Goal: Information Seeking & Learning: Learn about a topic

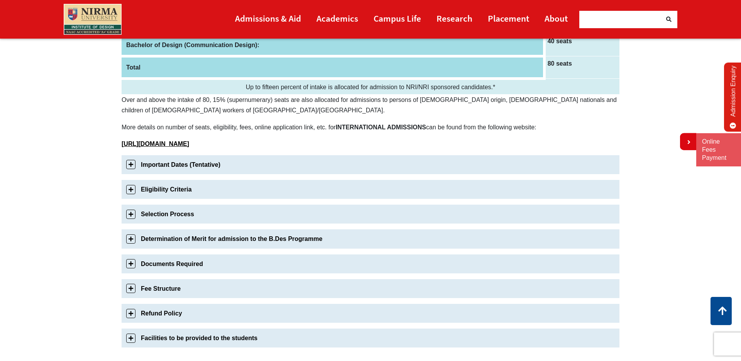
scroll to position [164, 0]
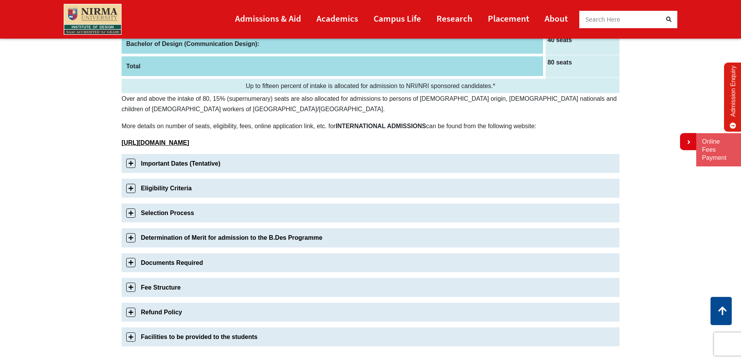
click at [174, 164] on link "Important Dates (Tentative)" at bounding box center [371, 163] width 498 height 19
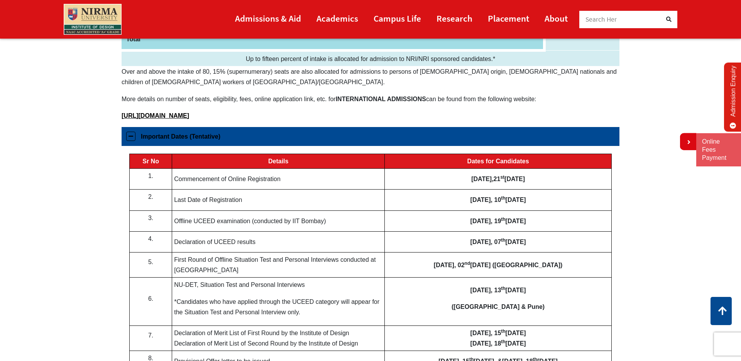
scroll to position [179, 0]
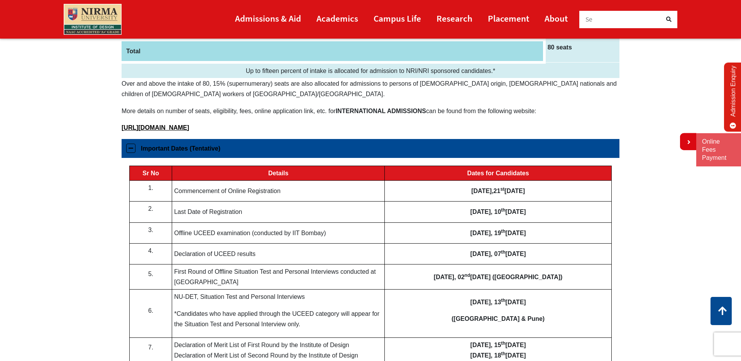
click at [133, 149] on link "Important Dates (Tentative)" at bounding box center [371, 148] width 498 height 19
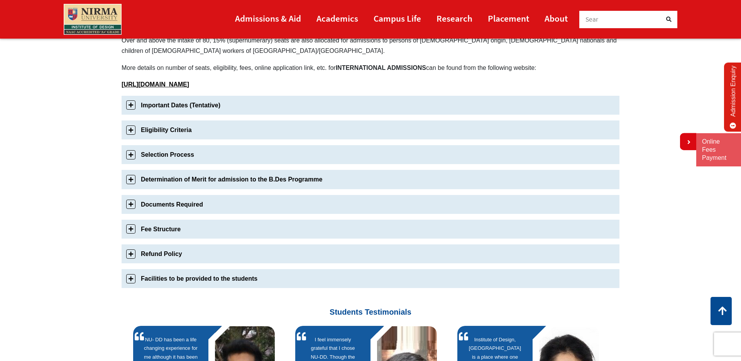
scroll to position [222, 0]
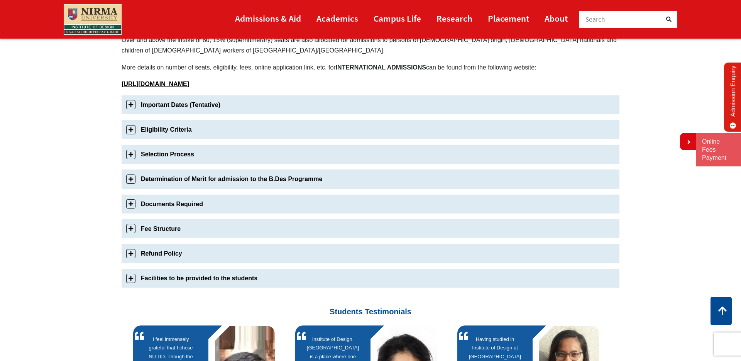
click at [175, 204] on link "Documents Required" at bounding box center [371, 204] width 498 height 19
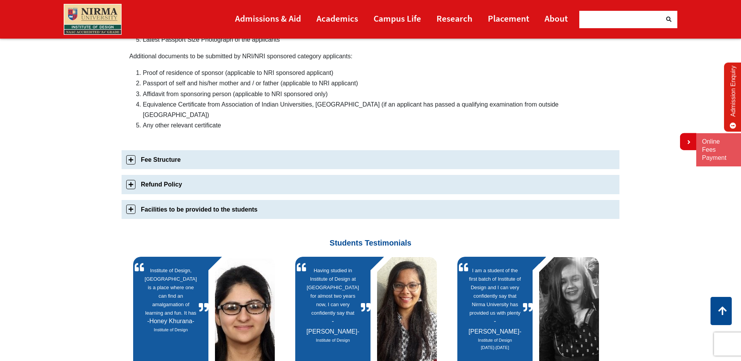
scroll to position [469, 0]
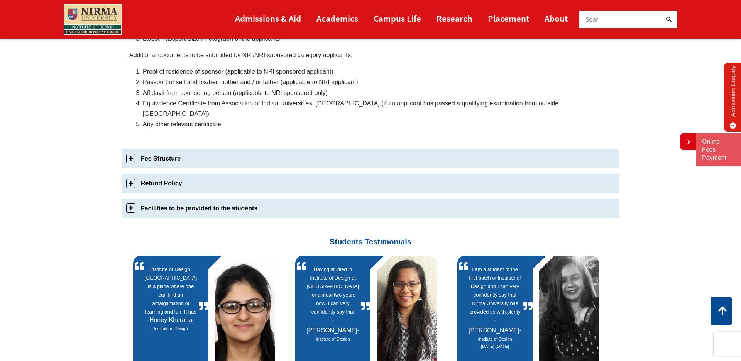
click at [134, 149] on link "Fee Structure" at bounding box center [371, 158] width 498 height 19
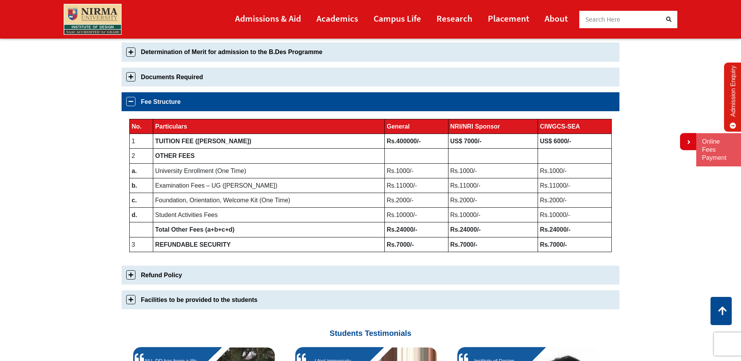
scroll to position [351, 0]
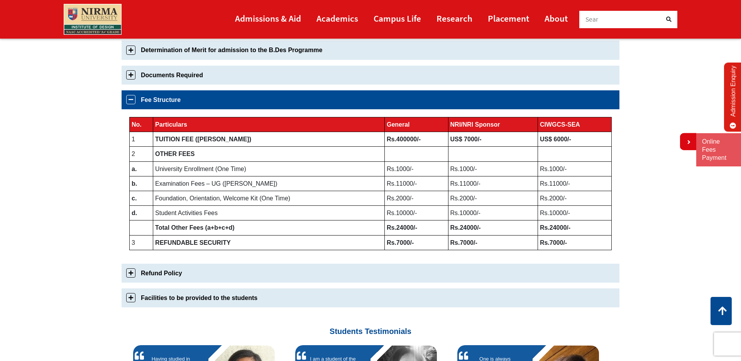
drag, startPoint x: 132, startPoint y: 275, endPoint x: 171, endPoint y: 270, distance: 39.7
click at [132, 275] on link "Refund Policy" at bounding box center [371, 273] width 498 height 19
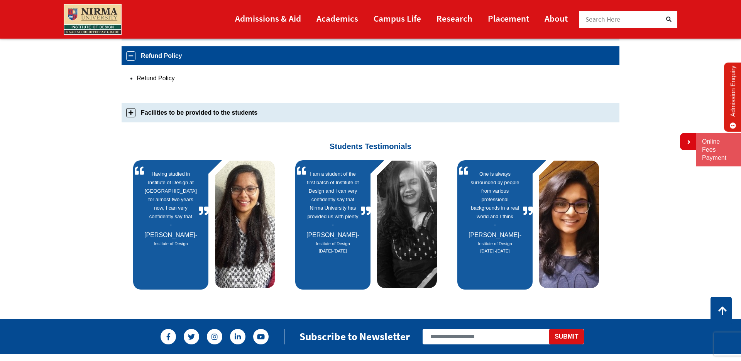
scroll to position [420, 0]
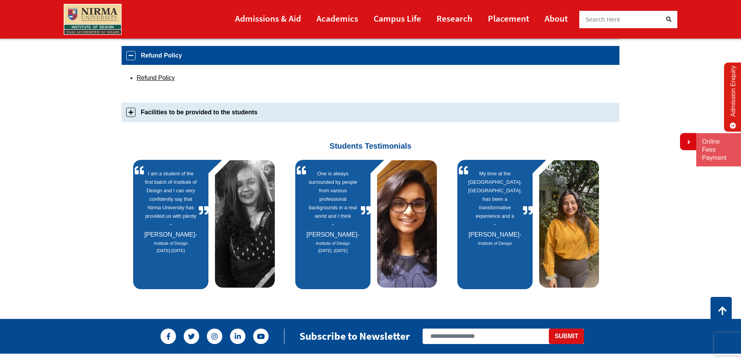
click at [131, 112] on link "Facilities to be provided to the students" at bounding box center [371, 112] width 498 height 19
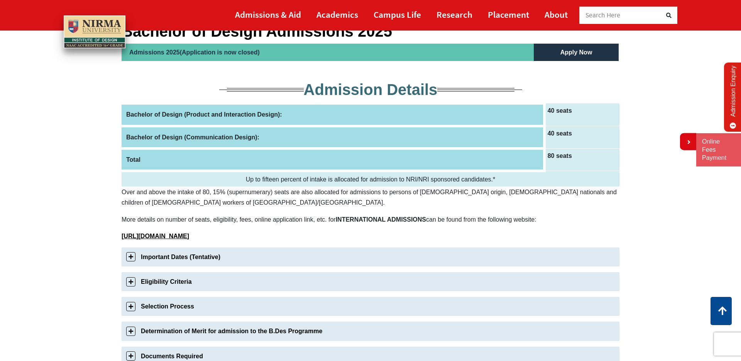
scroll to position [0, 0]
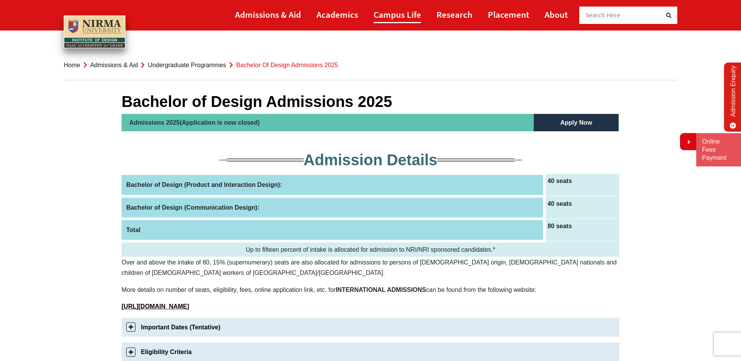
click at [399, 12] on link "Campus Life" at bounding box center [397, 14] width 47 height 17
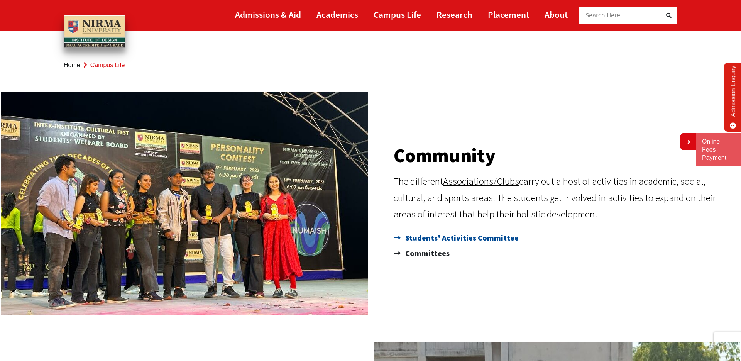
click at [445, 238] on span "Students' Activities Committee" at bounding box center [460, 237] width 115 height 15
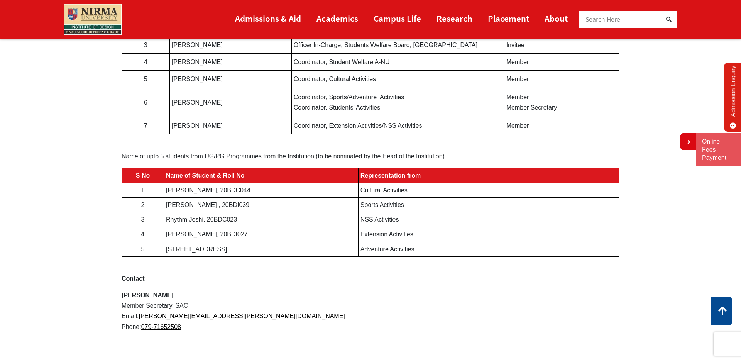
scroll to position [555, 0]
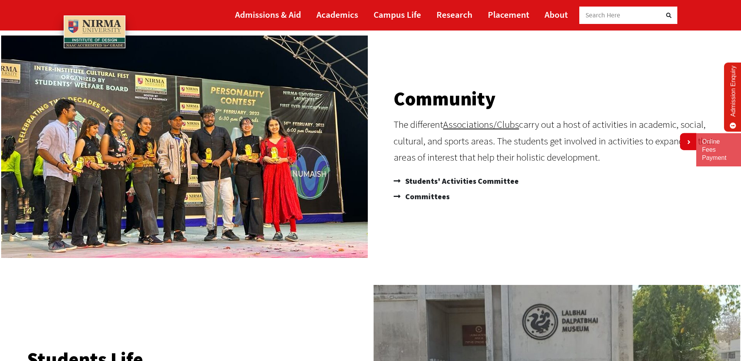
scroll to position [60, 0]
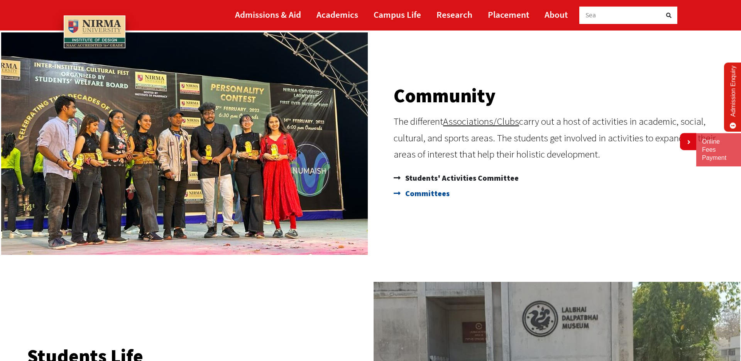
click at [420, 195] on span "Committees" at bounding box center [426, 193] width 46 height 15
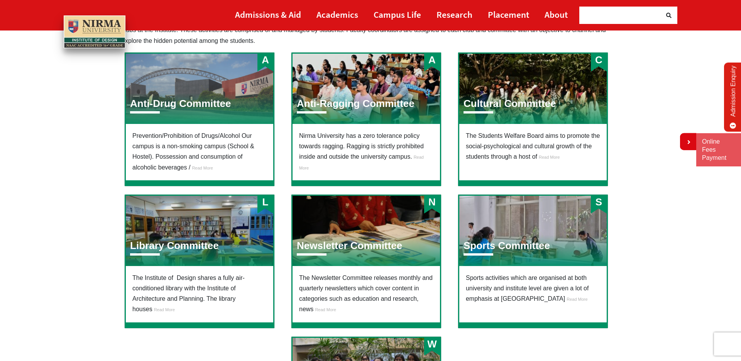
scroll to position [97, 0]
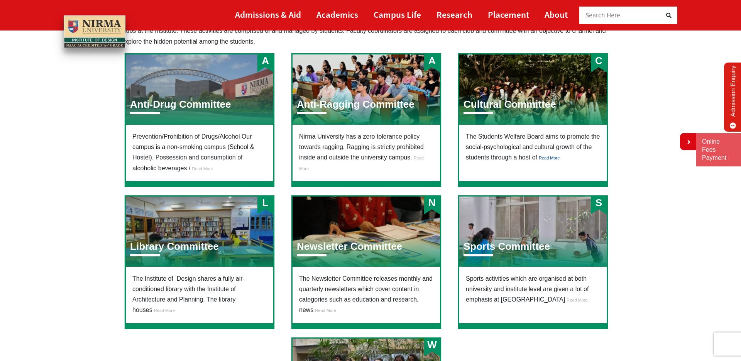
click at [548, 157] on span "Read More" at bounding box center [549, 158] width 21 height 5
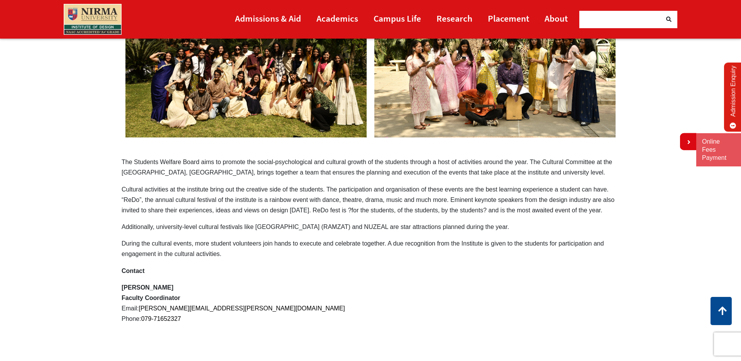
scroll to position [146, 0]
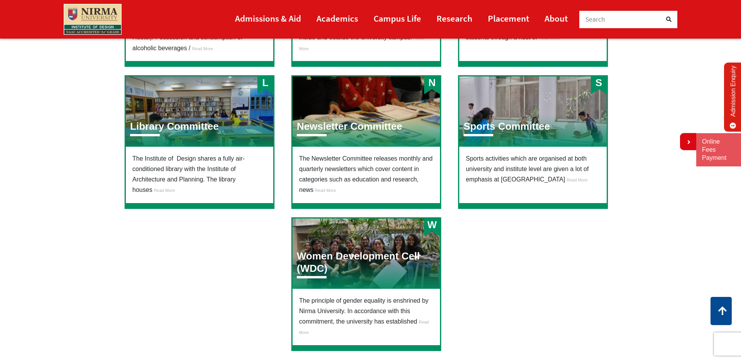
scroll to position [218, 0]
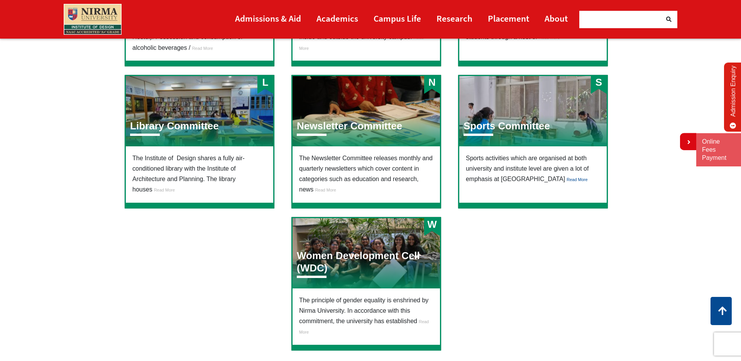
click at [567, 179] on span "Read More" at bounding box center [577, 179] width 21 height 5
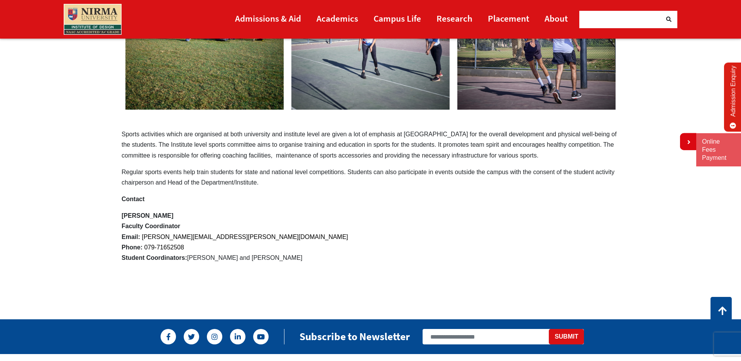
scroll to position [218, 0]
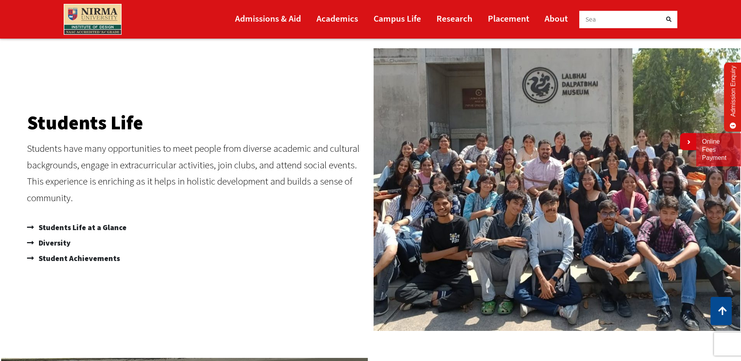
scroll to position [298, 0]
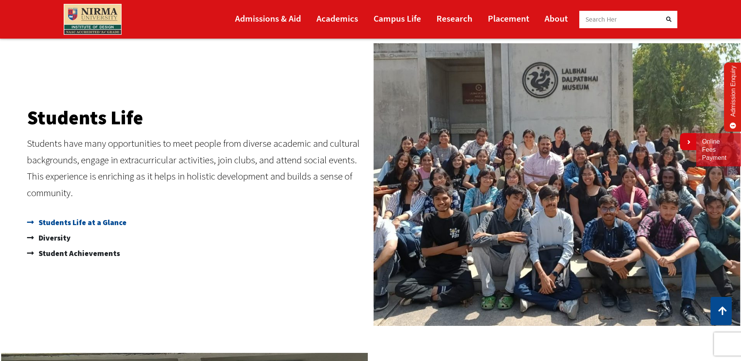
click at [103, 224] on span "Students Life at a Glance" at bounding box center [82, 222] width 90 height 15
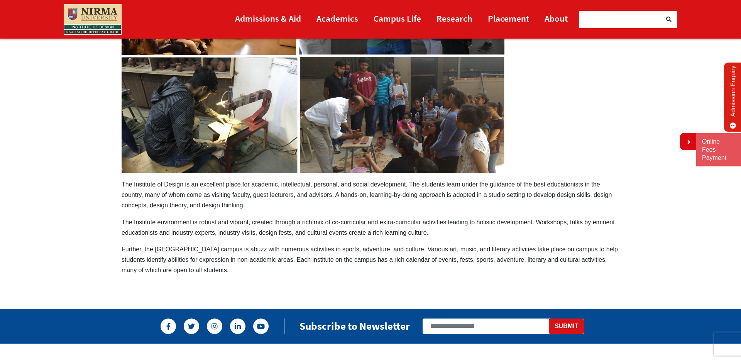
scroll to position [392, 0]
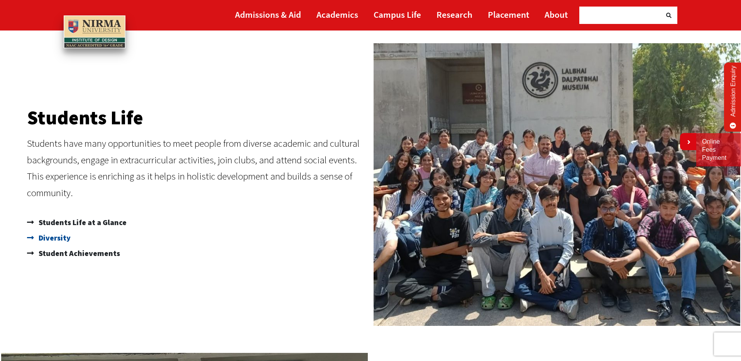
click at [60, 238] on span "Diversity" at bounding box center [54, 237] width 34 height 15
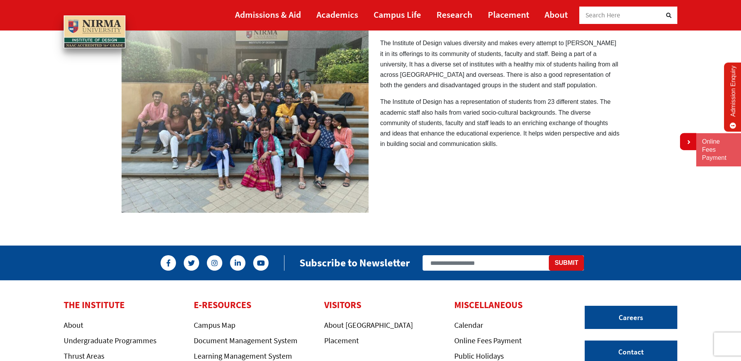
scroll to position [87, 0]
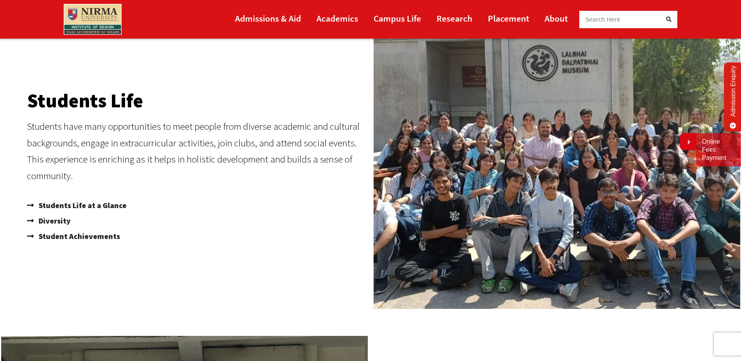
scroll to position [318, 0]
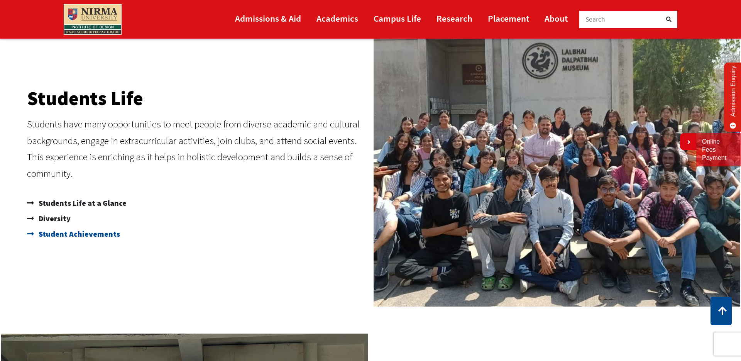
click at [76, 236] on span "Student Achievements" at bounding box center [78, 233] width 83 height 15
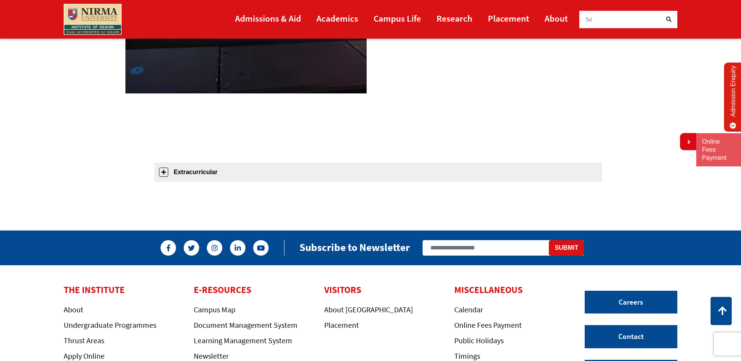
scroll to position [721, 0]
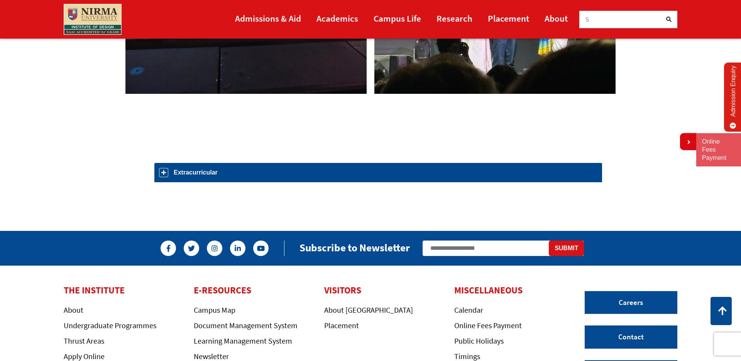
click at [164, 172] on link "Extracurricular" at bounding box center [378, 172] width 448 height 19
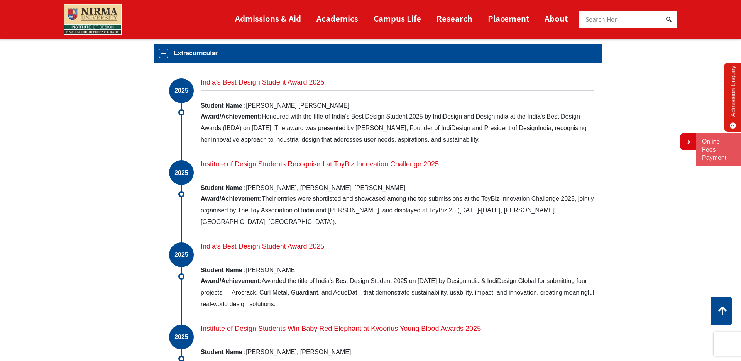
scroll to position [842, 0]
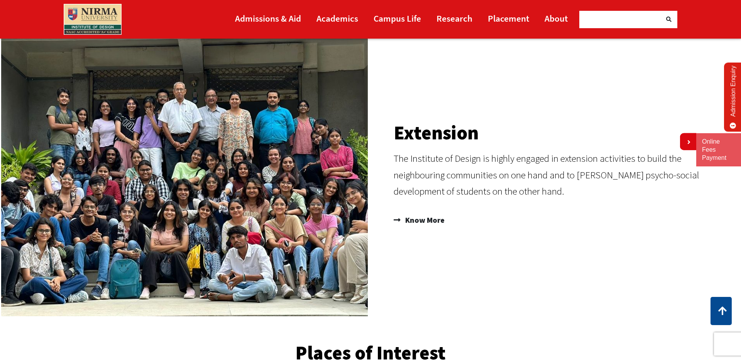
scroll to position [618, 0]
click at [430, 219] on span "Know More" at bounding box center [423, 219] width 41 height 13
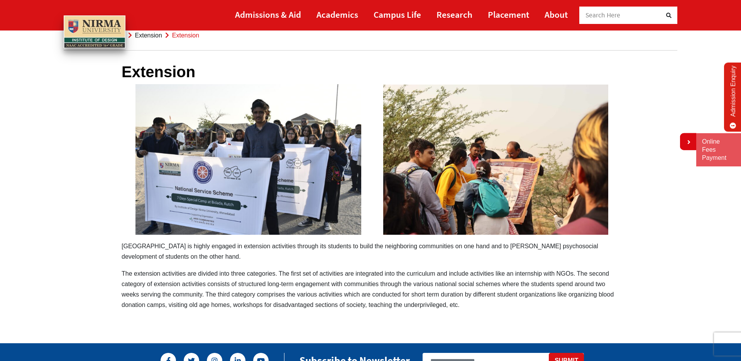
scroll to position [30, 0]
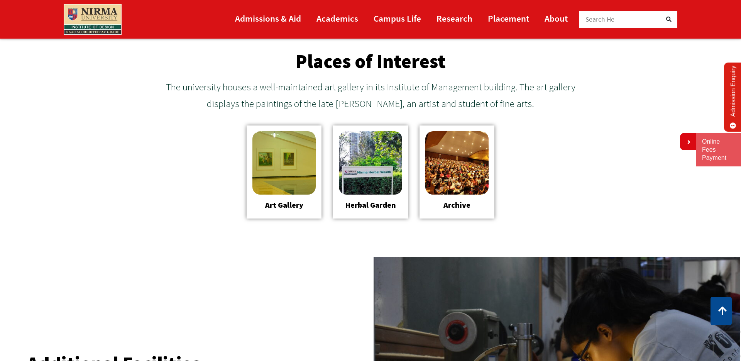
scroll to position [913, 0]
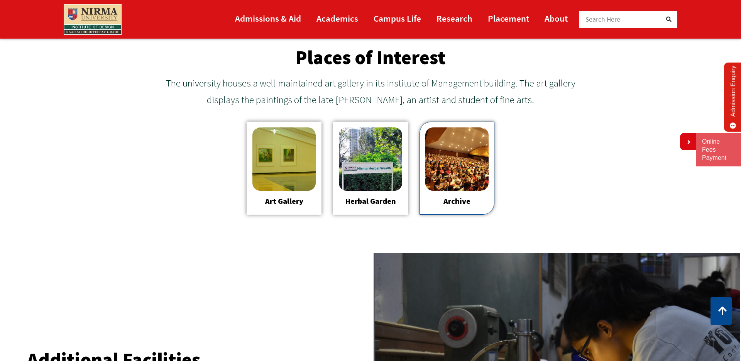
click at [470, 150] on img at bounding box center [456, 158] width 63 height 63
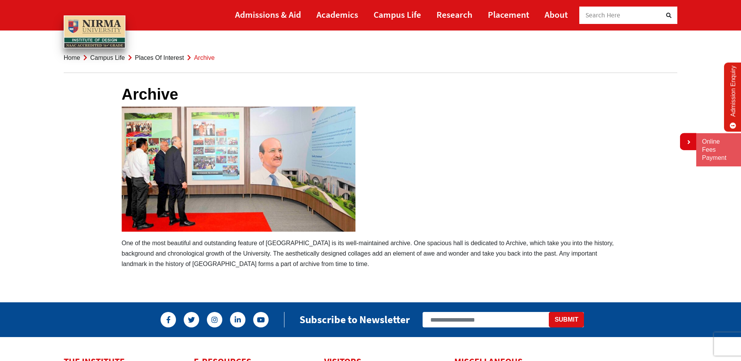
scroll to position [6, 0]
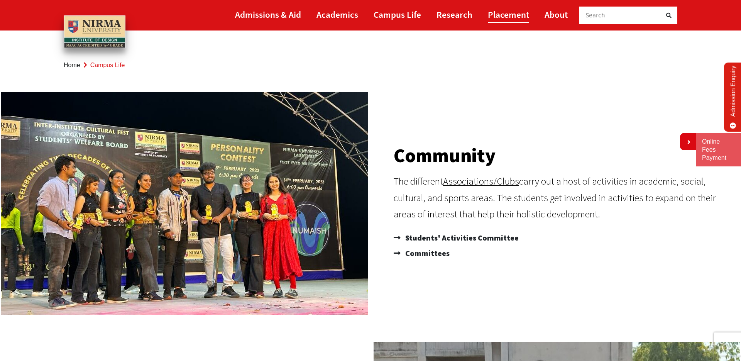
click at [512, 14] on link "Placement" at bounding box center [508, 14] width 41 height 17
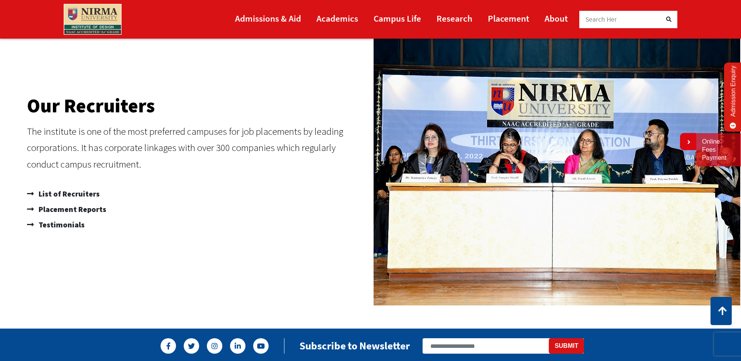
scroll to position [524, 0]
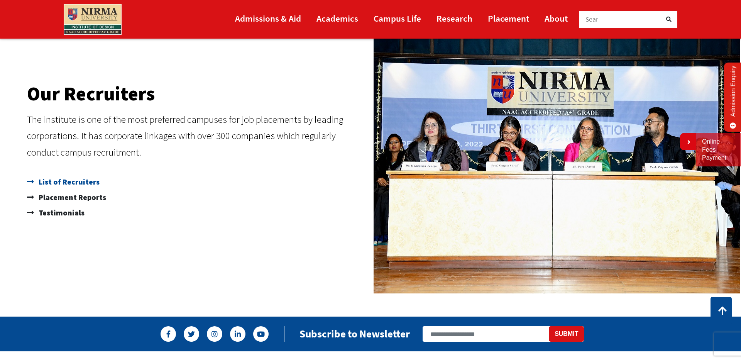
click at [88, 184] on span "List of Recruiters" at bounding box center [68, 181] width 63 height 15
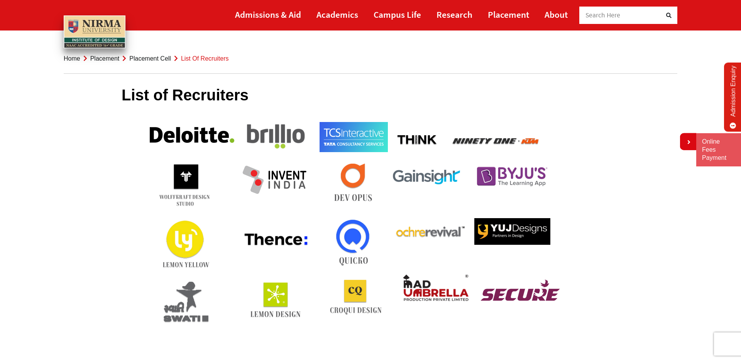
scroll to position [7, 0]
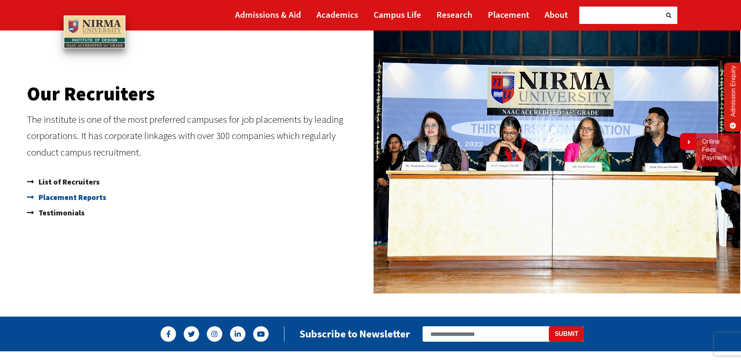
click at [91, 198] on span "Placement Reports" at bounding box center [71, 196] width 69 height 15
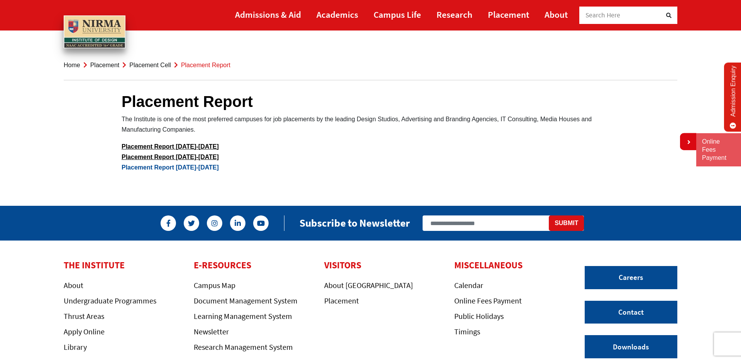
click at [191, 167] on link "Placement Report 2023-2024" at bounding box center [170, 167] width 97 height 7
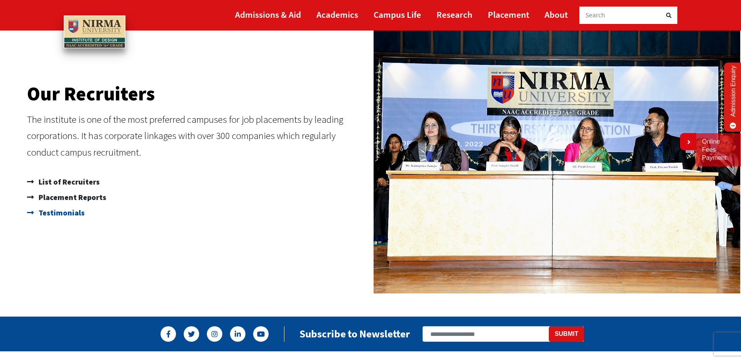
click at [78, 214] on span "Testimonials" at bounding box center [61, 212] width 48 height 15
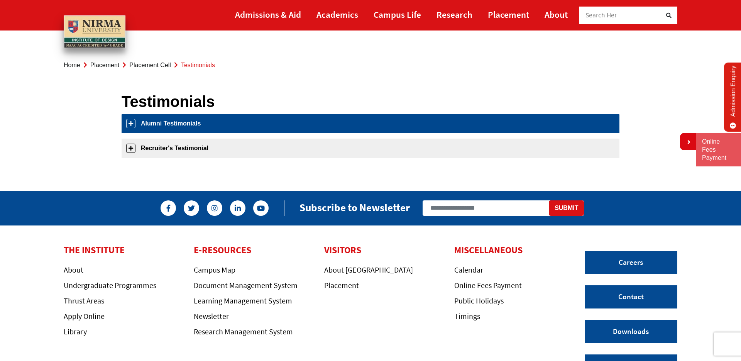
click at [166, 122] on link "Alumni Testimonials" at bounding box center [371, 123] width 498 height 19
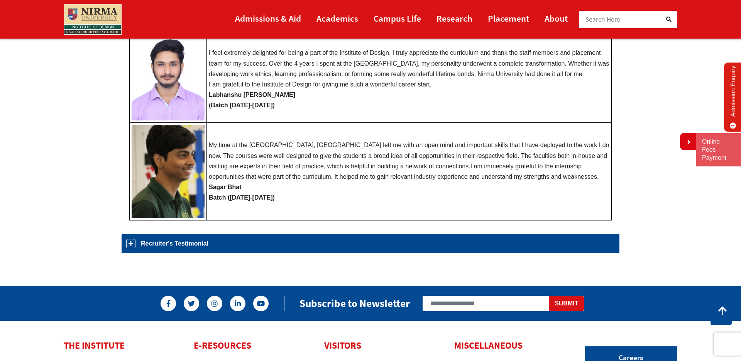
scroll to position [302, 0]
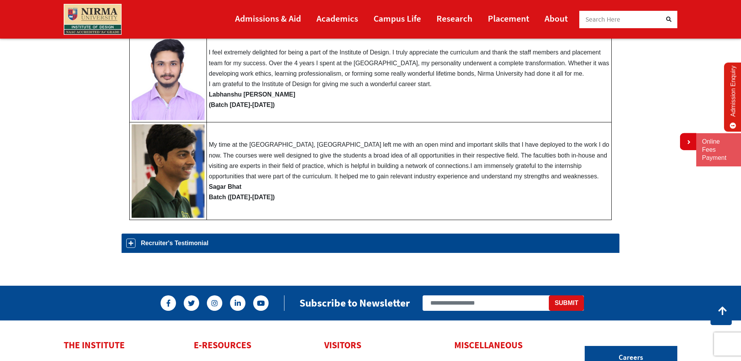
click at [179, 241] on link "Recruiter's Testimonial" at bounding box center [371, 242] width 498 height 19
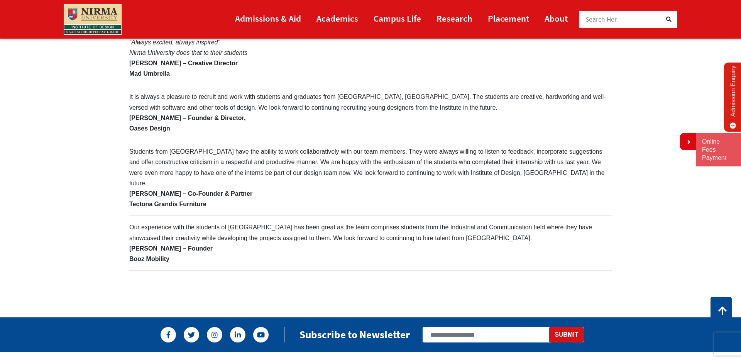
scroll to position [206, 0]
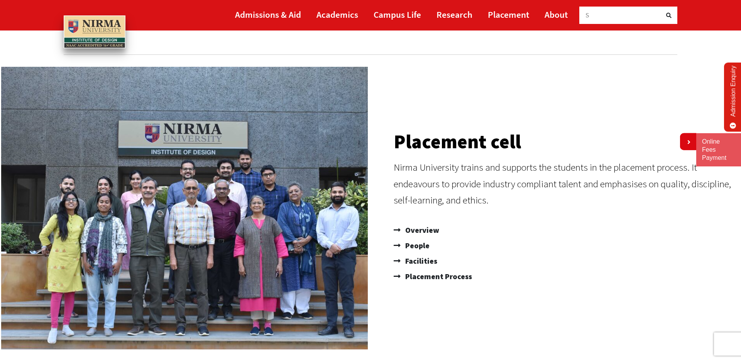
scroll to position [21, 0]
